Goal: Use online tool/utility: Utilize a website feature to perform a specific function

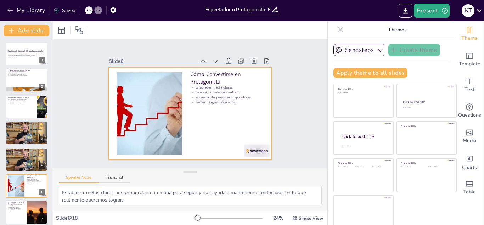
checkbox input "true"
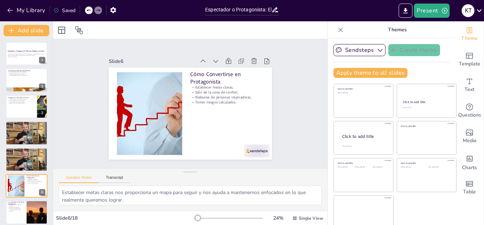
checkbox input "true"
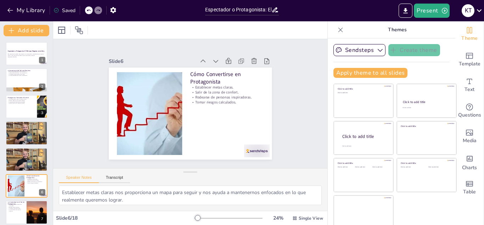
checkbox input "true"
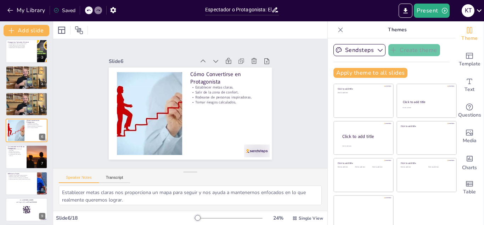
checkbox input "true"
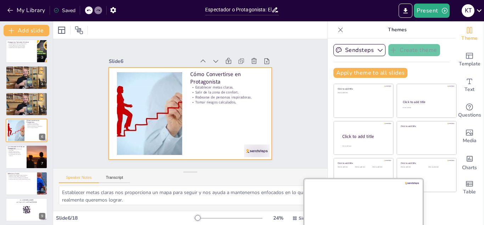
checkbox input "true"
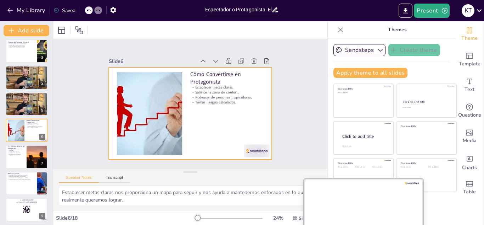
checkbox input "true"
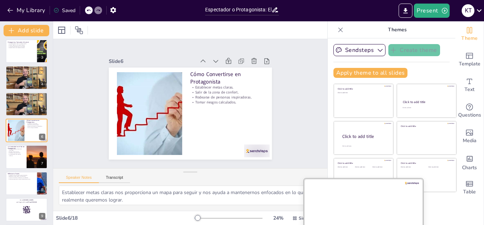
checkbox input "true"
